Goal: Task Accomplishment & Management: Use online tool/utility

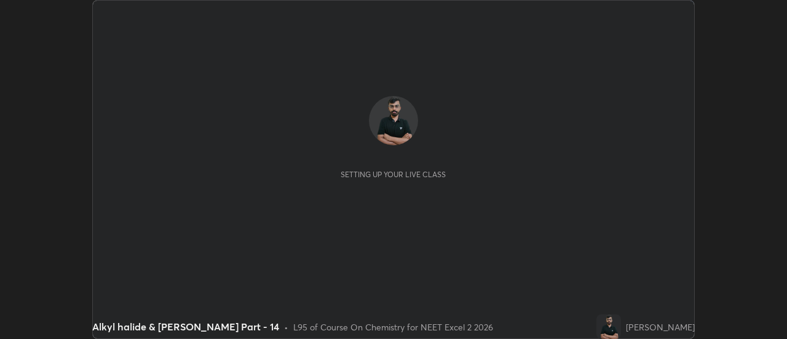
scroll to position [339, 787]
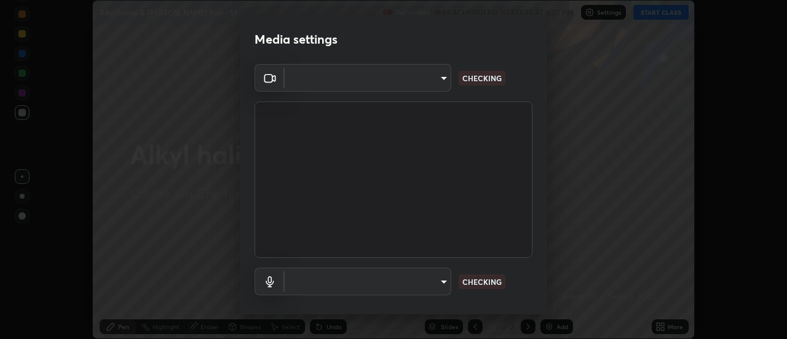
type input "4c72da43d9f8fe59a3f1c51c15ce5ef4700dc23536a29d5760a7834eb8cafeb2"
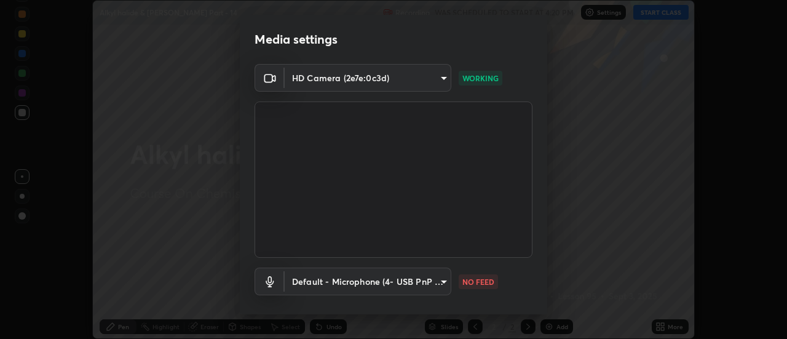
click at [338, 280] on body "Erase all Alkyl halide & [PERSON_NAME] Part - 14 Recording WAS SCHEDULED TO STA…" at bounding box center [393, 169] width 787 height 339
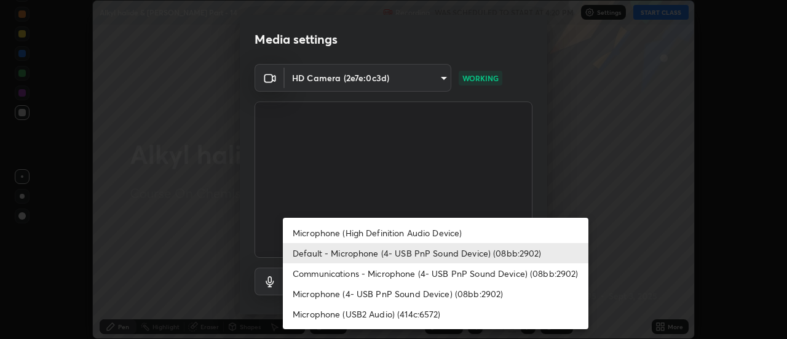
click at [320, 277] on li "Communications - Microphone (4- USB PnP Sound Device) (08bb:2902)" at bounding box center [436, 273] width 306 height 20
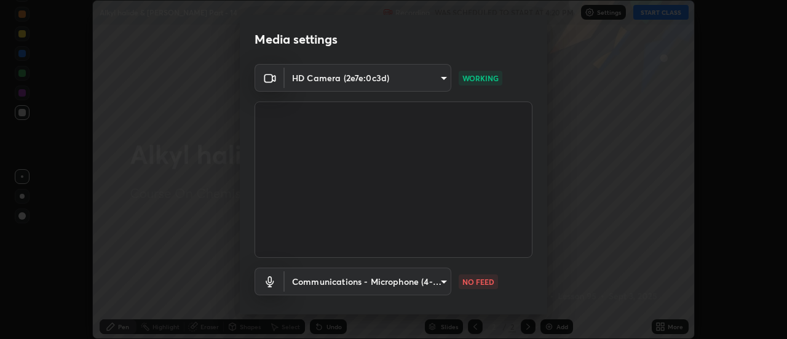
click at [315, 281] on body "Erase all Alkyl halide & [PERSON_NAME] Part - 14 Recording WAS SCHEDULED TO STA…" at bounding box center [393, 169] width 787 height 339
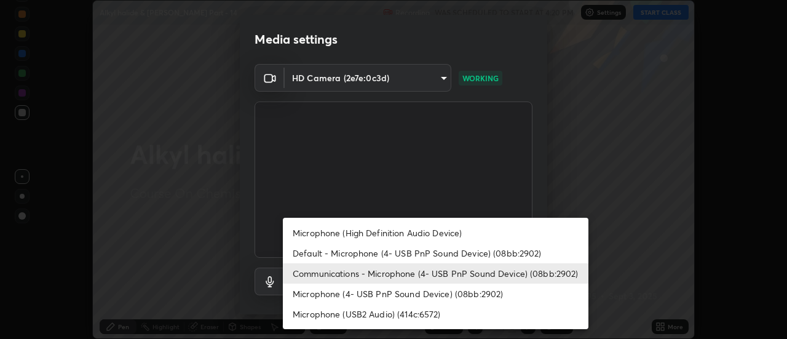
click at [308, 255] on li "Default - Microphone (4- USB PnP Sound Device) (08bb:2902)" at bounding box center [436, 253] width 306 height 20
type input "default"
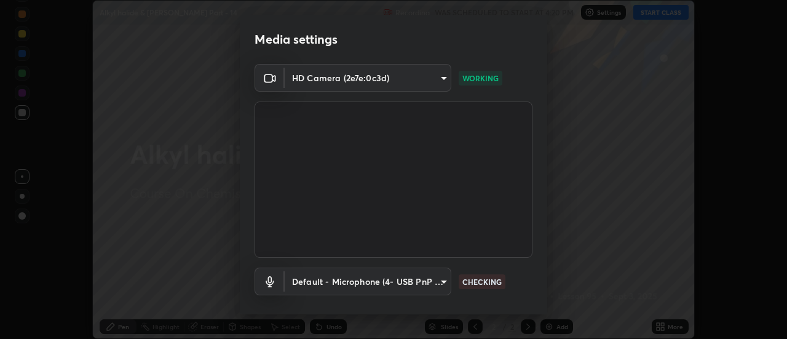
scroll to position [65, 0]
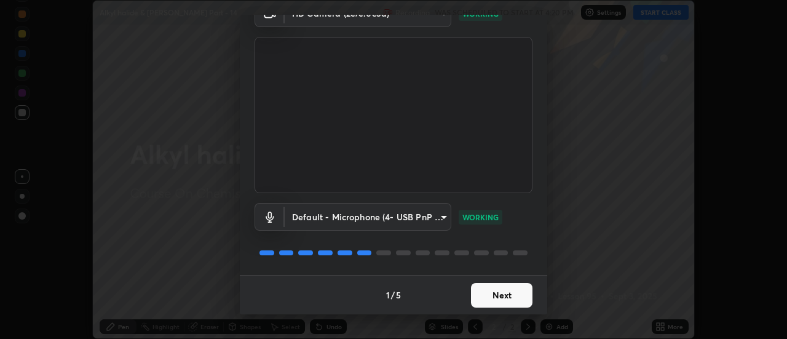
click at [437, 216] on body "Erase all Alkyl halide & [PERSON_NAME] Part - 14 Recording WAS SCHEDULED TO STA…" at bounding box center [393, 169] width 787 height 339
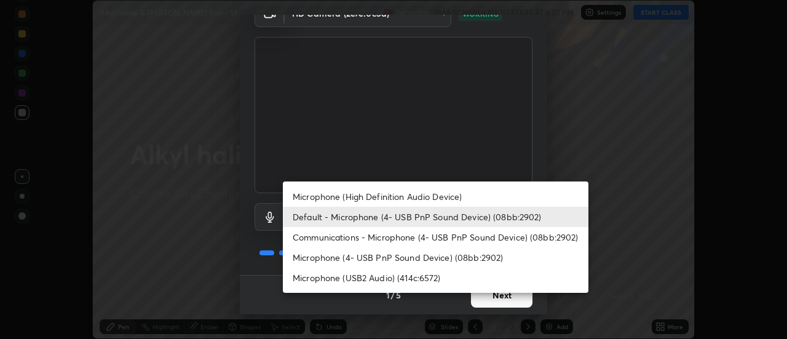
click at [439, 219] on li "Default - Microphone (4- USB PnP Sound Device) (08bb:2902)" at bounding box center [436, 217] width 306 height 20
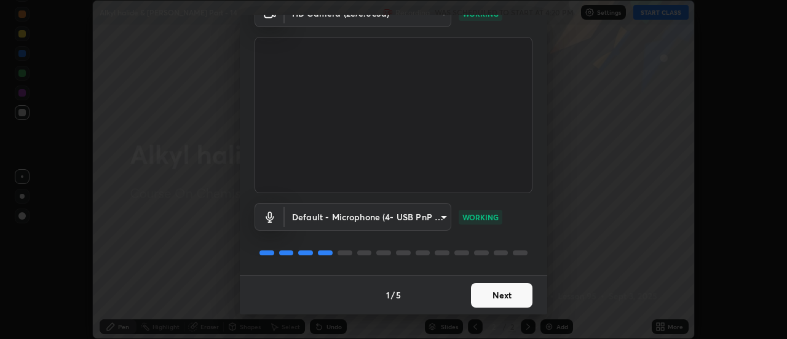
click at [494, 291] on button "Next" at bounding box center [501, 295] width 61 height 25
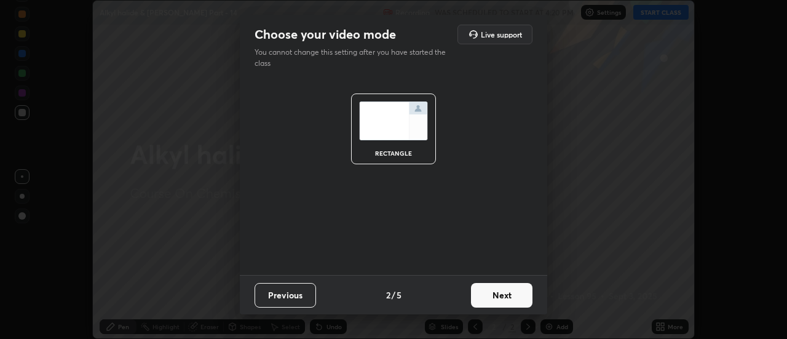
scroll to position [0, 0]
click at [504, 296] on button "Next" at bounding box center [501, 295] width 61 height 25
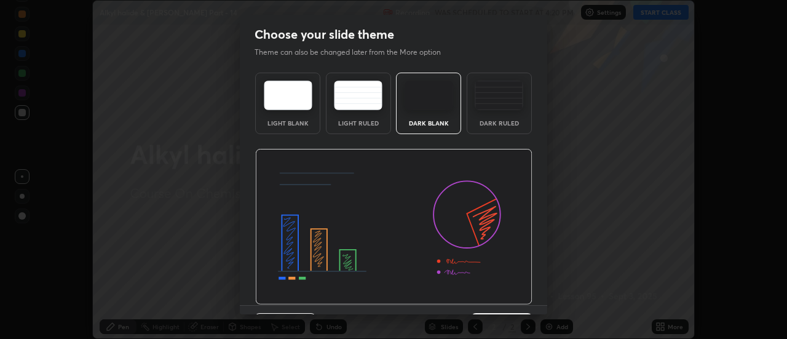
scroll to position [30, 0]
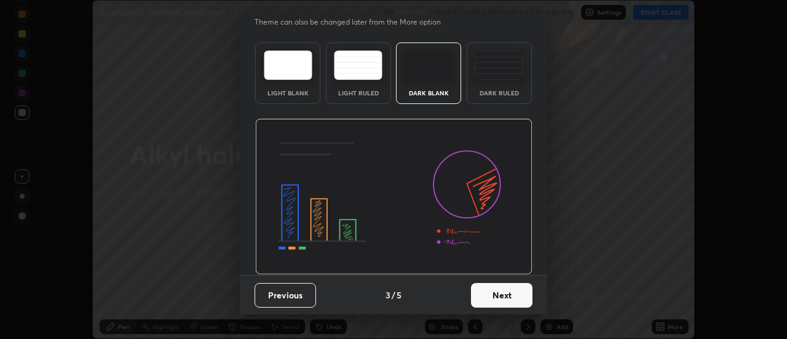
click at [503, 299] on button "Next" at bounding box center [501, 295] width 61 height 25
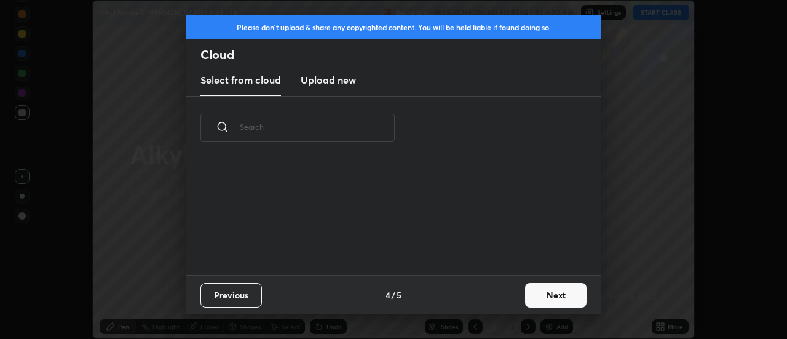
scroll to position [57, 395]
click at [556, 296] on button "Next" at bounding box center [555, 295] width 61 height 25
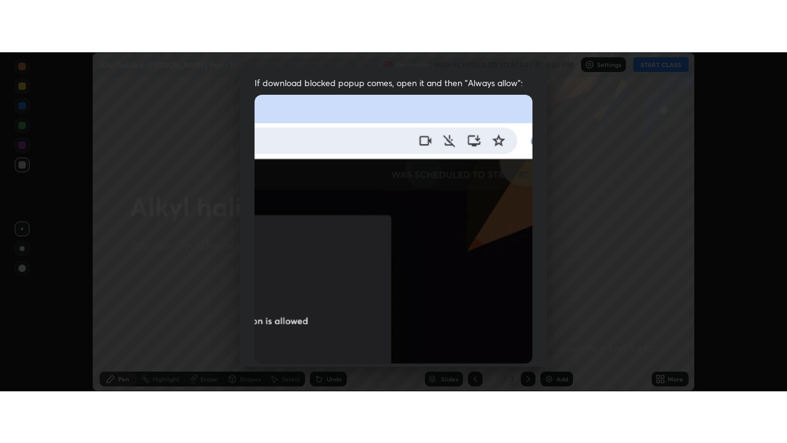
scroll to position [315, 0]
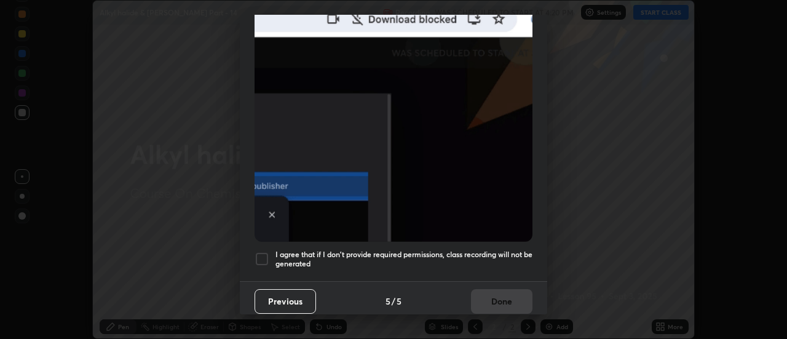
click at [267, 251] on div at bounding box center [262, 258] width 15 height 15
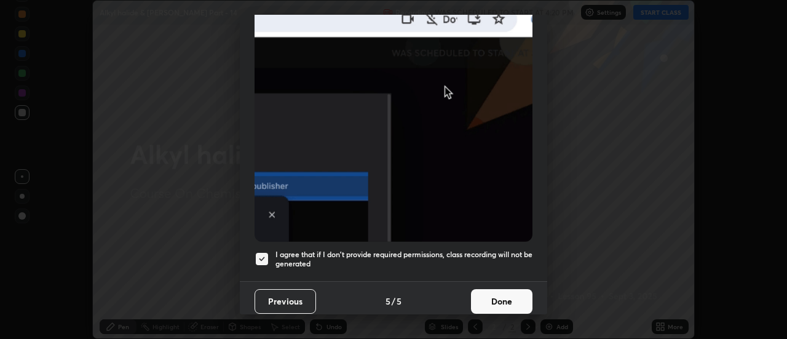
click at [506, 298] on button "Done" at bounding box center [501, 301] width 61 height 25
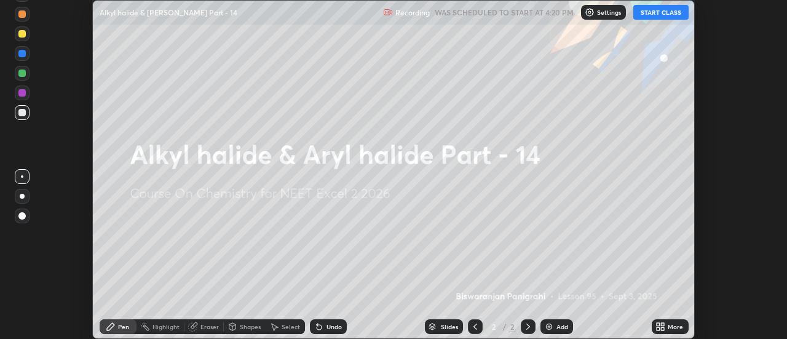
click at [659, 328] on icon at bounding box center [658, 328] width 3 height 3
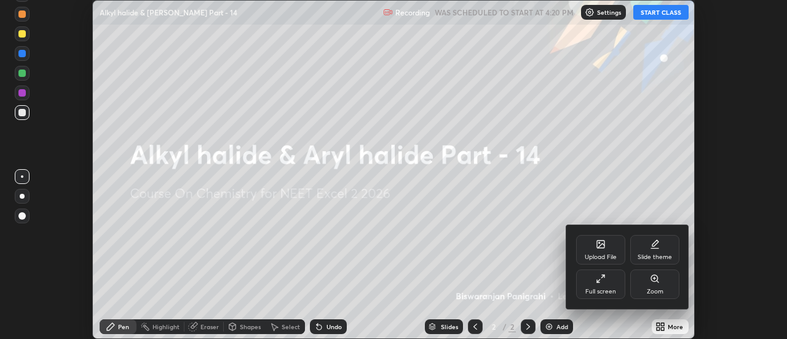
click at [604, 282] on icon at bounding box center [601, 279] width 10 height 10
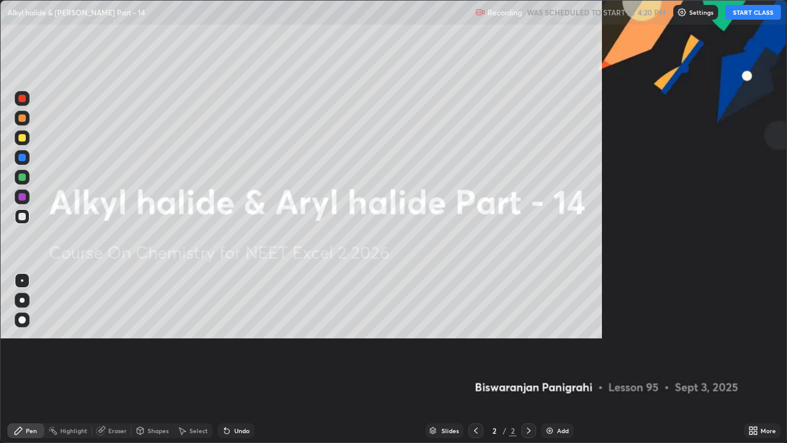
scroll to position [443, 787]
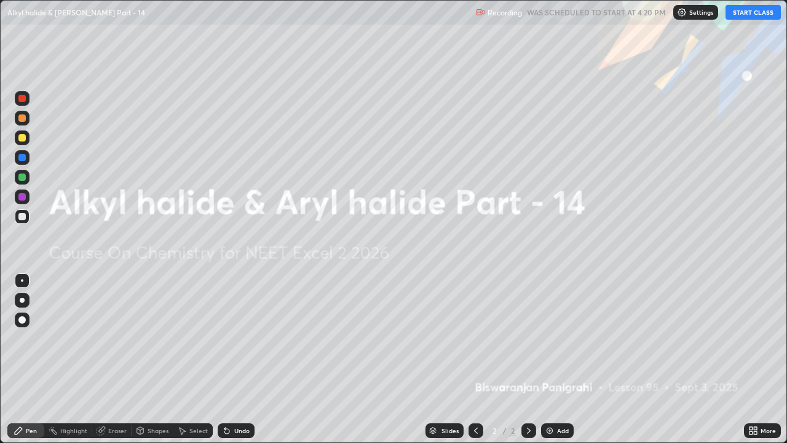
click at [557, 338] on div "Add" at bounding box center [563, 430] width 12 height 6
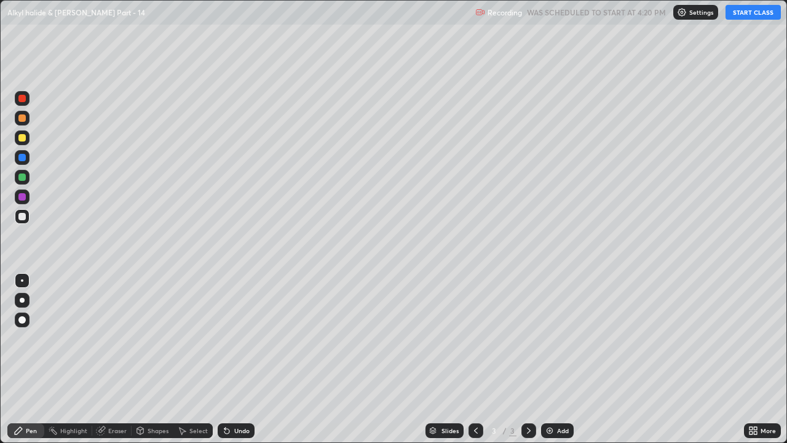
click at [743, 10] on button "START CLASS" at bounding box center [753, 12] width 55 height 15
click at [25, 157] on div at bounding box center [21, 157] width 7 height 7
click at [25, 140] on div at bounding box center [21, 137] width 7 height 7
click at [23, 219] on div at bounding box center [21, 216] width 7 height 7
click at [25, 120] on div at bounding box center [21, 117] width 7 height 7
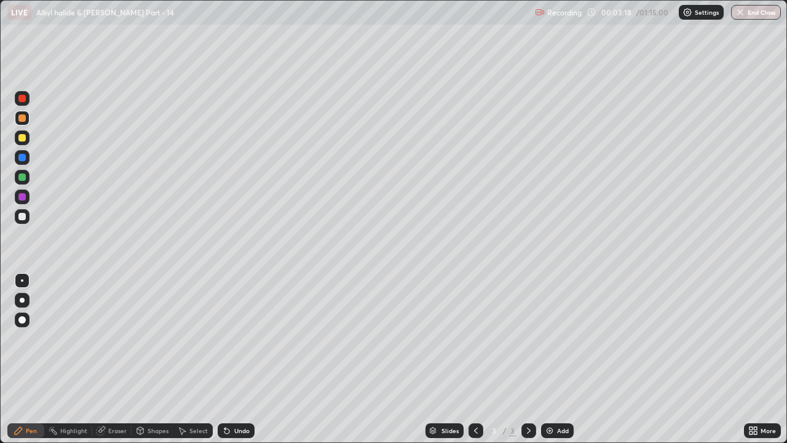
click at [25, 220] on div at bounding box center [22, 216] width 15 height 15
click at [23, 194] on div at bounding box center [21, 196] width 7 height 7
click at [23, 179] on div at bounding box center [21, 176] width 7 height 7
click at [25, 223] on div at bounding box center [22, 216] width 15 height 15
click at [227, 338] on icon at bounding box center [226, 431] width 5 height 5
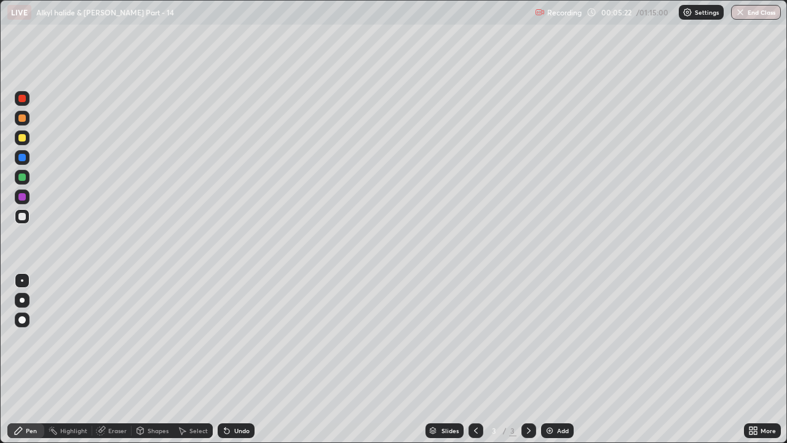
click at [25, 143] on div at bounding box center [22, 137] width 15 height 15
click at [230, 338] on div "Undo" at bounding box center [236, 430] width 37 height 15
click at [236, 338] on div "Undo" at bounding box center [241, 430] width 15 height 6
click at [27, 218] on div at bounding box center [22, 216] width 15 height 15
click at [242, 338] on div "Undo" at bounding box center [241, 430] width 15 height 6
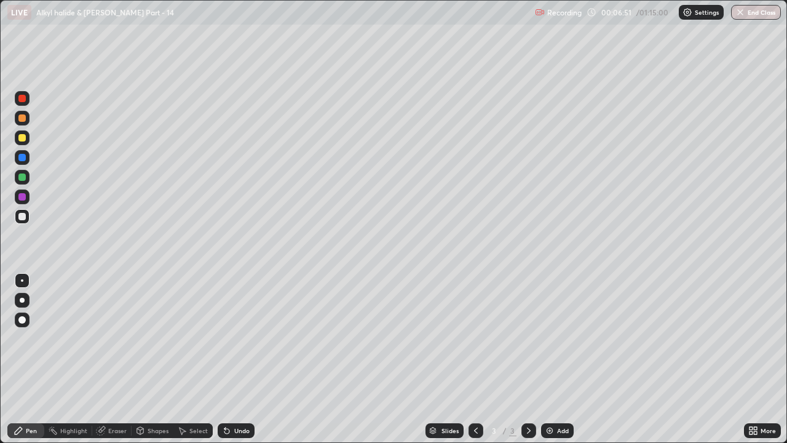
click at [240, 338] on div "Undo" at bounding box center [241, 430] width 15 height 6
click at [241, 338] on div "Undo" at bounding box center [241, 430] width 15 height 6
click at [118, 338] on div "Eraser" at bounding box center [117, 430] width 18 height 6
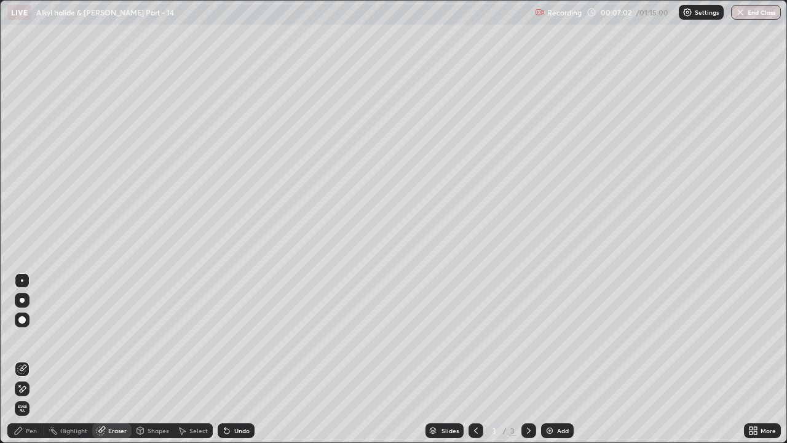
click at [31, 338] on div "Pen" at bounding box center [31, 430] width 11 height 6
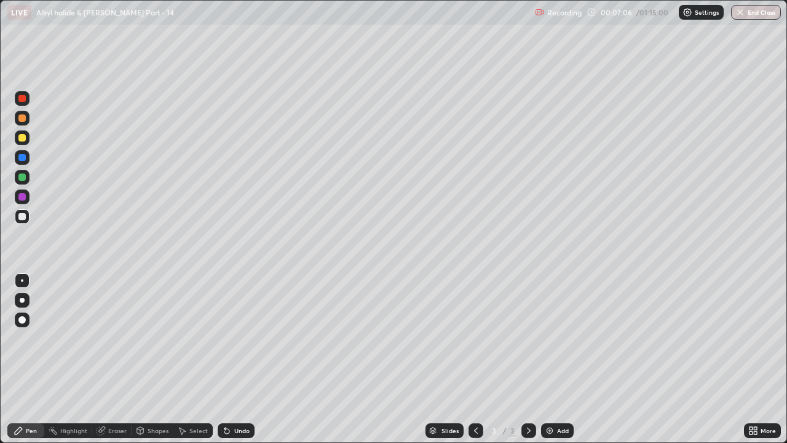
click at [247, 338] on div "Undo" at bounding box center [236, 430] width 37 height 15
click at [246, 338] on div "Undo" at bounding box center [241, 430] width 15 height 6
click at [527, 338] on icon at bounding box center [529, 430] width 4 height 6
click at [549, 338] on img at bounding box center [550, 431] width 10 height 10
click at [27, 142] on div at bounding box center [22, 137] width 15 height 15
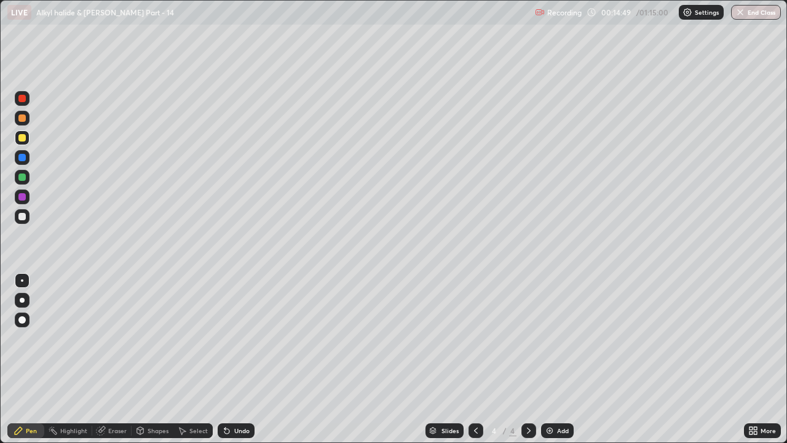
click at [25, 124] on div at bounding box center [22, 118] width 15 height 15
click at [22, 135] on div at bounding box center [21, 137] width 7 height 7
click at [24, 176] on div at bounding box center [21, 176] width 7 height 7
click at [232, 338] on div "Undo" at bounding box center [236, 430] width 37 height 15
click at [23, 218] on div at bounding box center [21, 216] width 7 height 7
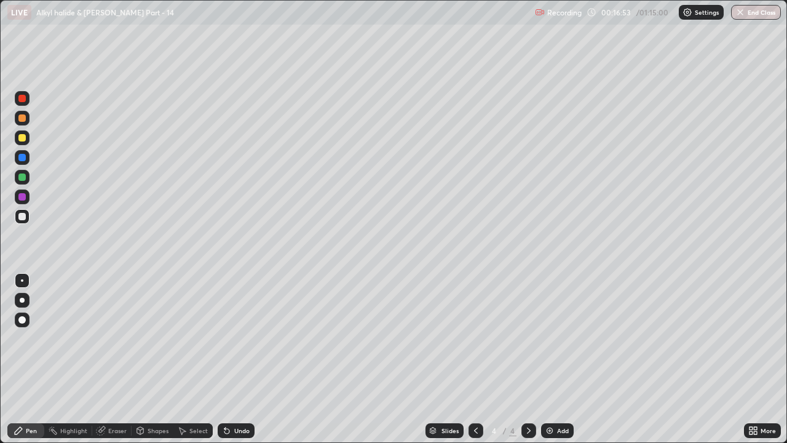
click at [27, 180] on div at bounding box center [22, 177] width 15 height 15
click at [23, 141] on div at bounding box center [21, 137] width 7 height 7
click at [28, 216] on div at bounding box center [22, 216] width 15 height 15
click at [23, 177] on div at bounding box center [21, 176] width 7 height 7
click at [23, 142] on div at bounding box center [22, 137] width 15 height 15
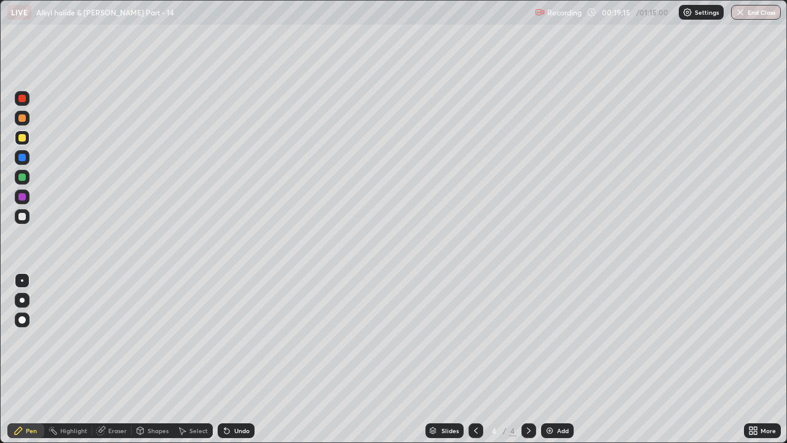
click at [244, 338] on div "Undo" at bounding box center [241, 430] width 15 height 6
click at [28, 219] on div at bounding box center [22, 216] width 15 height 15
click at [29, 139] on div at bounding box center [22, 137] width 15 height 15
click at [250, 338] on div "Undo" at bounding box center [236, 430] width 37 height 15
click at [239, 338] on div "Undo" at bounding box center [241, 430] width 15 height 6
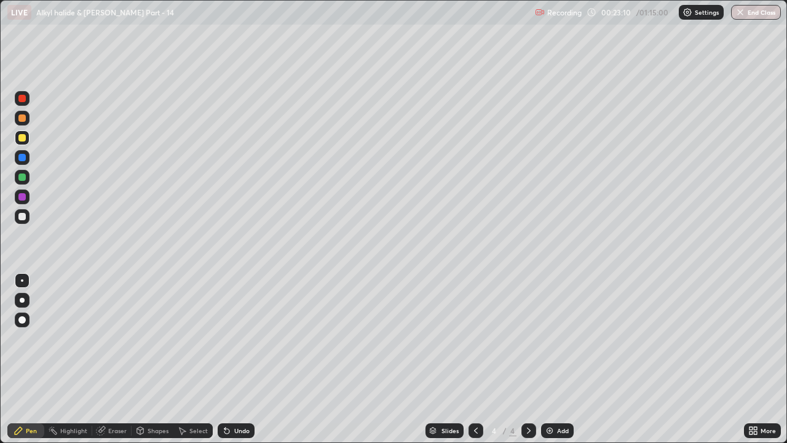
click at [231, 338] on div "Undo" at bounding box center [236, 430] width 37 height 15
click at [26, 220] on div at bounding box center [22, 216] width 15 height 15
click at [234, 338] on div "Undo" at bounding box center [241, 430] width 15 height 6
click at [528, 338] on icon at bounding box center [529, 430] width 4 height 6
click at [549, 338] on img at bounding box center [550, 431] width 10 height 10
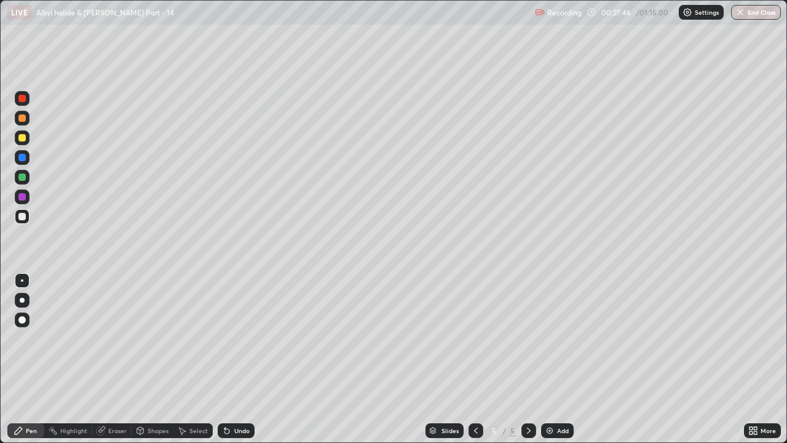
click at [25, 138] on div at bounding box center [21, 137] width 7 height 7
click at [24, 216] on div at bounding box center [21, 216] width 7 height 7
click at [23, 179] on div at bounding box center [21, 176] width 7 height 7
click at [241, 338] on div "Undo" at bounding box center [241, 430] width 15 height 6
click at [239, 338] on div "Undo" at bounding box center [241, 430] width 15 height 6
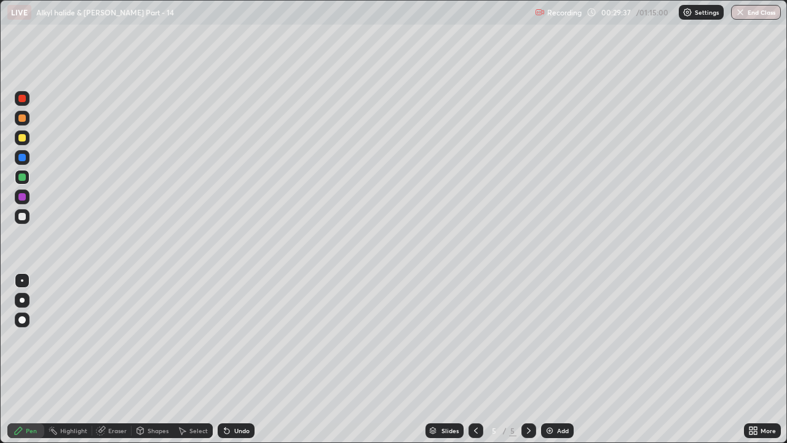
click at [239, 338] on div "Undo" at bounding box center [241, 430] width 15 height 6
click at [22, 217] on div at bounding box center [21, 216] width 7 height 7
click at [27, 201] on div at bounding box center [22, 196] width 15 height 15
click at [24, 221] on div at bounding box center [22, 216] width 15 height 15
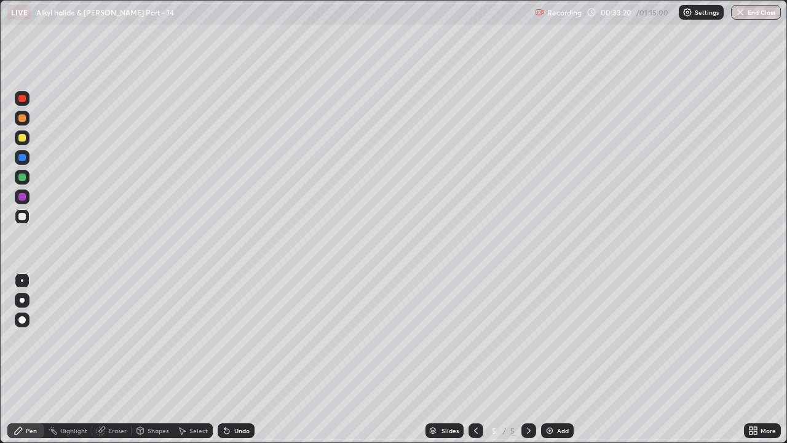
click at [19, 159] on div at bounding box center [21, 157] width 7 height 7
click at [22, 144] on div at bounding box center [22, 137] width 15 height 15
click at [239, 338] on div "Undo" at bounding box center [241, 430] width 15 height 6
click at [548, 338] on img at bounding box center [550, 431] width 10 height 10
click at [26, 216] on div at bounding box center [22, 216] width 15 height 15
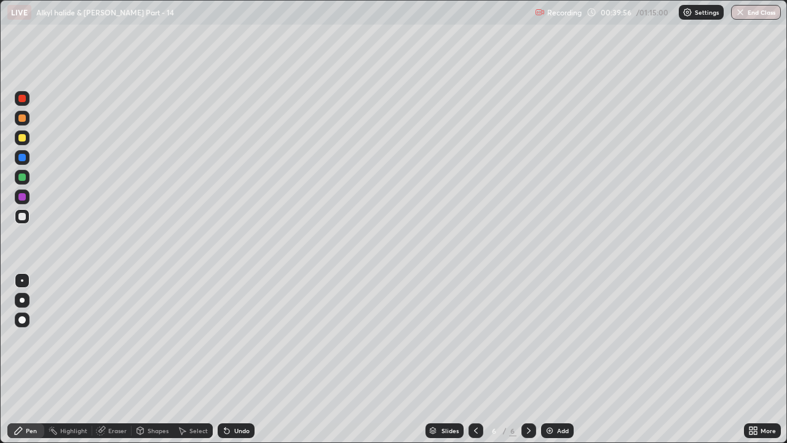
click at [25, 140] on div at bounding box center [22, 137] width 15 height 15
click at [234, 338] on div "Undo" at bounding box center [241, 430] width 15 height 6
click at [239, 338] on div "Undo" at bounding box center [241, 430] width 15 height 6
click at [23, 160] on div at bounding box center [21, 157] width 7 height 7
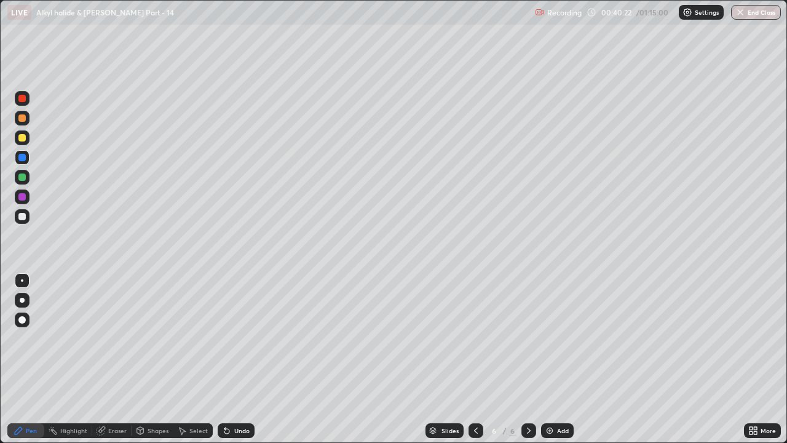
click at [25, 181] on div at bounding box center [22, 177] width 15 height 15
click at [23, 218] on div at bounding box center [21, 216] width 7 height 7
click at [243, 338] on div "Undo" at bounding box center [236, 430] width 37 height 15
click at [239, 338] on div "Undo" at bounding box center [236, 430] width 37 height 15
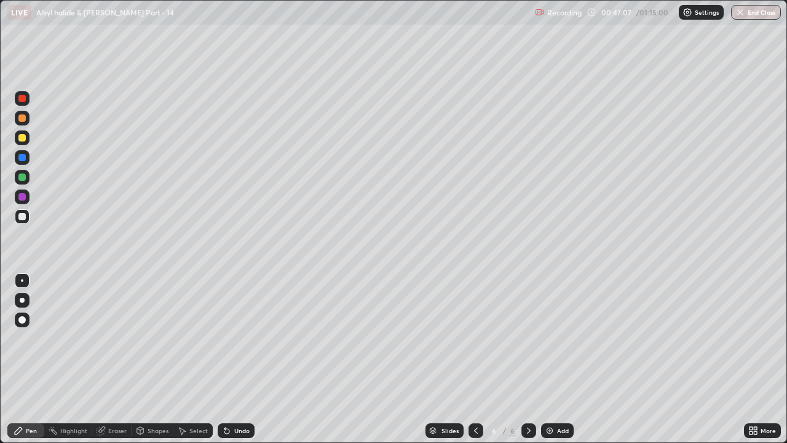
click at [243, 338] on div "Undo" at bounding box center [236, 430] width 37 height 15
click at [240, 338] on div "Undo" at bounding box center [236, 430] width 37 height 15
click at [237, 338] on div "Undo" at bounding box center [236, 430] width 37 height 15
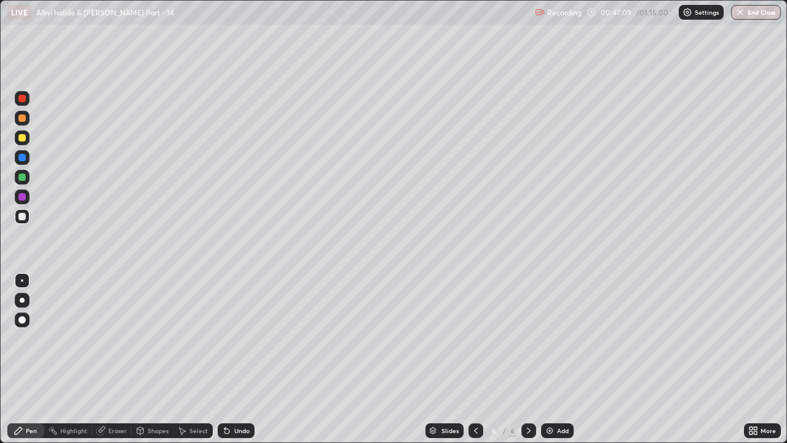
click at [242, 338] on div "Undo" at bounding box center [236, 430] width 37 height 15
click at [242, 338] on div "Undo" at bounding box center [241, 430] width 15 height 6
click at [244, 338] on div "Undo" at bounding box center [241, 430] width 15 height 6
click at [241, 338] on div "Undo" at bounding box center [241, 430] width 15 height 6
click at [239, 338] on div "Undo" at bounding box center [241, 430] width 15 height 6
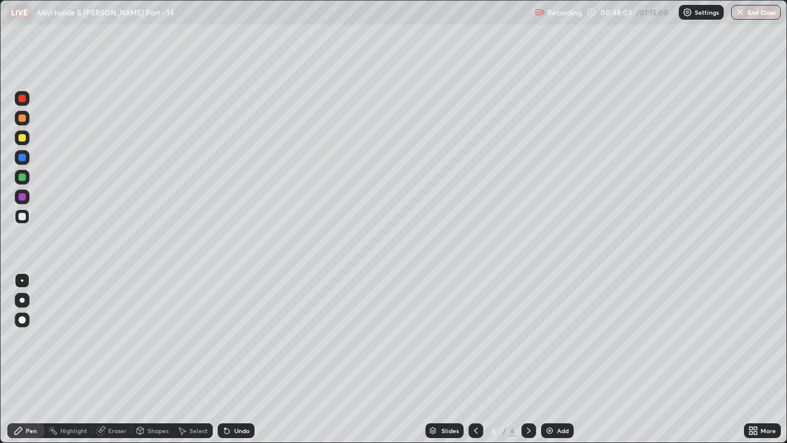
click at [234, 338] on div "Undo" at bounding box center [241, 430] width 15 height 6
click at [239, 338] on div "Undo" at bounding box center [241, 430] width 15 height 6
click at [238, 338] on div "Undo" at bounding box center [241, 430] width 15 height 6
click at [23, 142] on div at bounding box center [22, 137] width 15 height 15
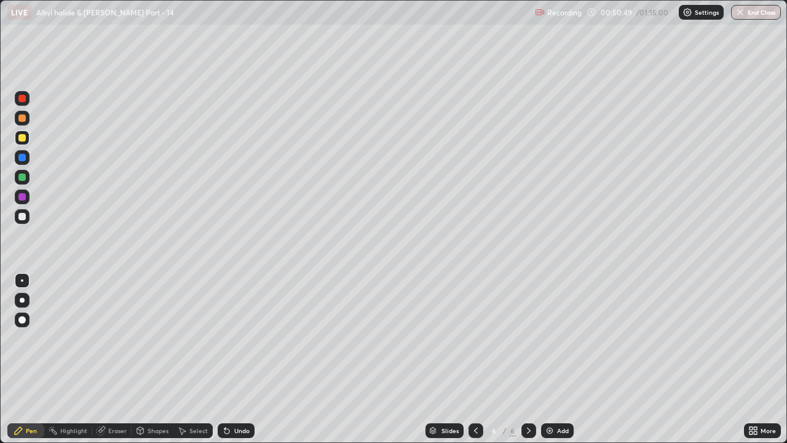
click at [25, 177] on div at bounding box center [21, 176] width 7 height 7
click at [28, 222] on div at bounding box center [22, 216] width 15 height 15
click at [548, 338] on img at bounding box center [550, 431] width 10 height 10
click at [23, 177] on div at bounding box center [21, 176] width 7 height 7
click at [25, 140] on div at bounding box center [21, 137] width 7 height 7
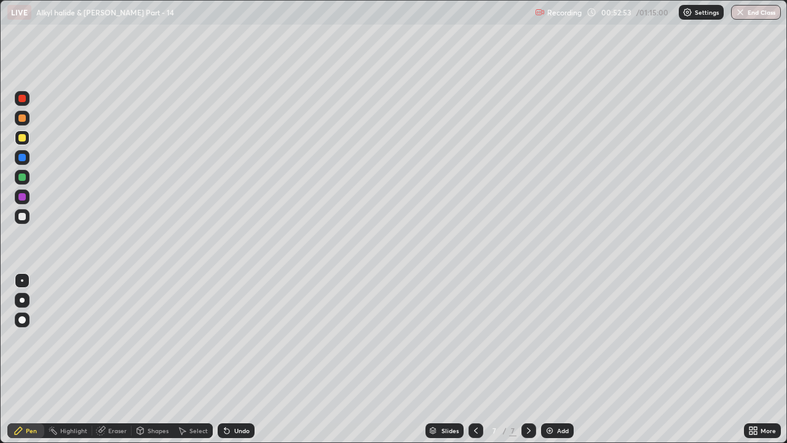
click at [27, 218] on div at bounding box center [22, 216] width 15 height 15
click at [227, 338] on div "Undo" at bounding box center [236, 430] width 37 height 15
click at [230, 338] on div "Undo" at bounding box center [236, 430] width 37 height 15
click at [228, 338] on icon at bounding box center [227, 431] width 10 height 10
click at [234, 338] on div "Undo" at bounding box center [236, 430] width 37 height 15
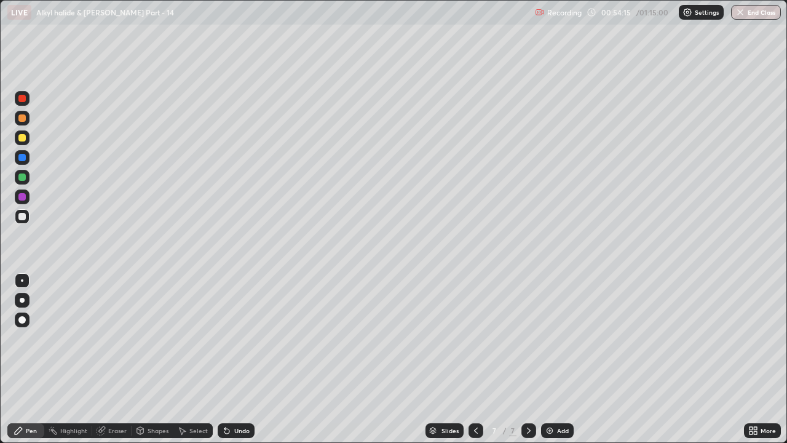
click at [28, 143] on div at bounding box center [22, 137] width 15 height 15
click at [23, 118] on div at bounding box center [21, 117] width 7 height 7
click at [26, 214] on div at bounding box center [22, 216] width 15 height 15
click at [250, 338] on div "Undo" at bounding box center [236, 430] width 37 height 15
click at [552, 338] on div "Add" at bounding box center [557, 430] width 33 height 15
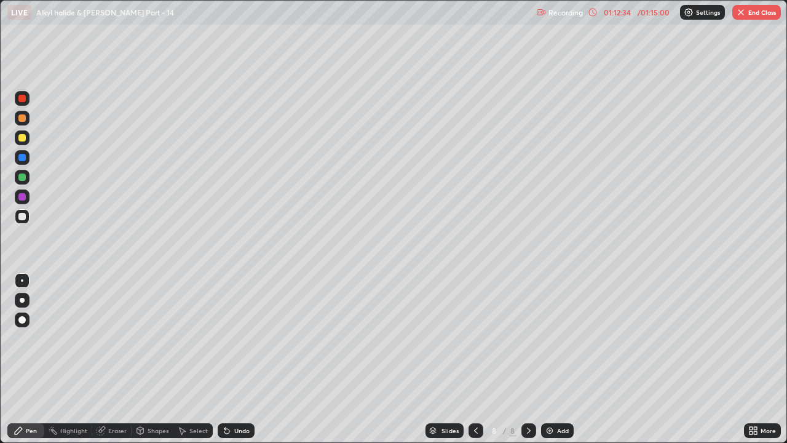
click at [23, 157] on div at bounding box center [21, 157] width 7 height 7
click at [23, 138] on div at bounding box center [21, 137] width 7 height 7
click at [239, 338] on div "Undo" at bounding box center [241, 430] width 15 height 6
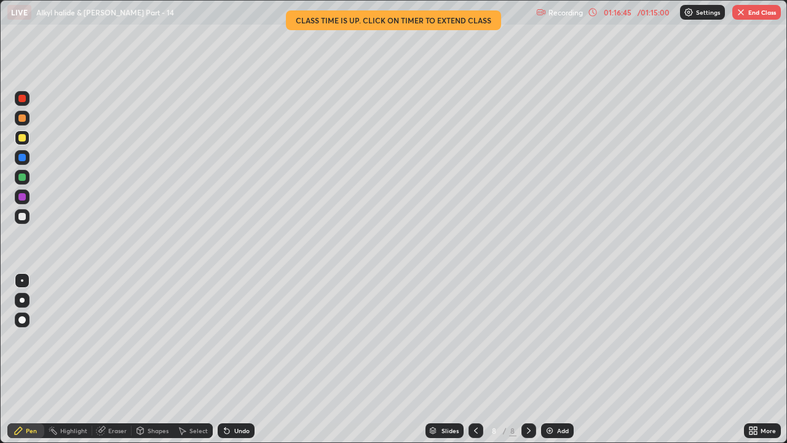
click at [23, 216] on div at bounding box center [21, 216] width 7 height 7
click at [769, 14] on button "End Class" at bounding box center [756, 12] width 49 height 15
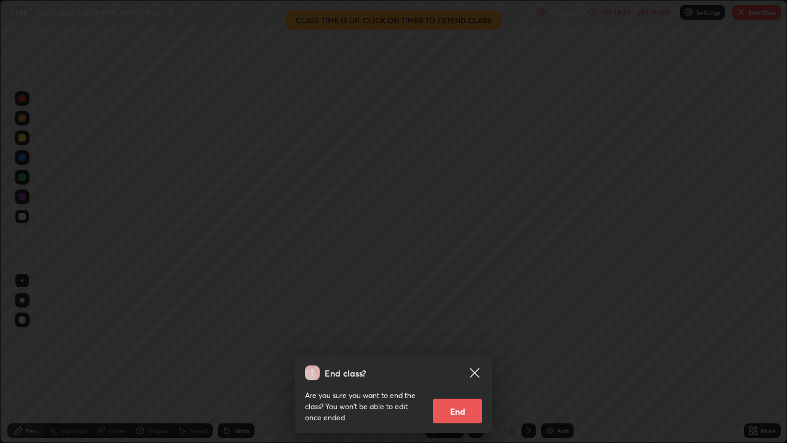
click at [468, 338] on button "End" at bounding box center [457, 410] width 49 height 25
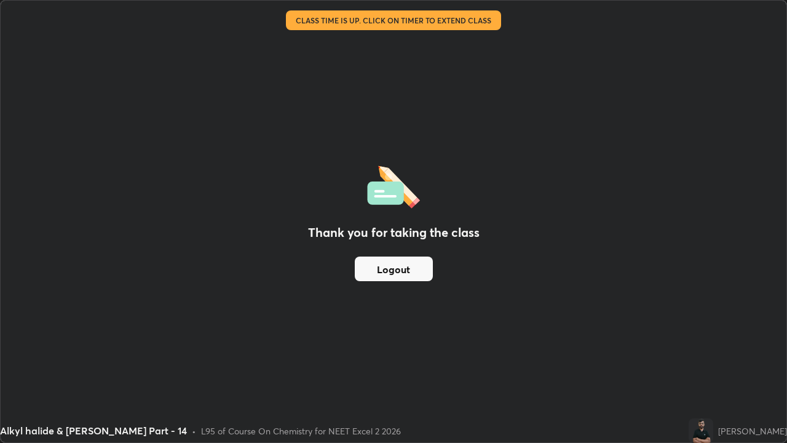
click at [425, 264] on button "Logout" at bounding box center [394, 268] width 78 height 25
